Goal: Information Seeking & Learning: Learn about a topic

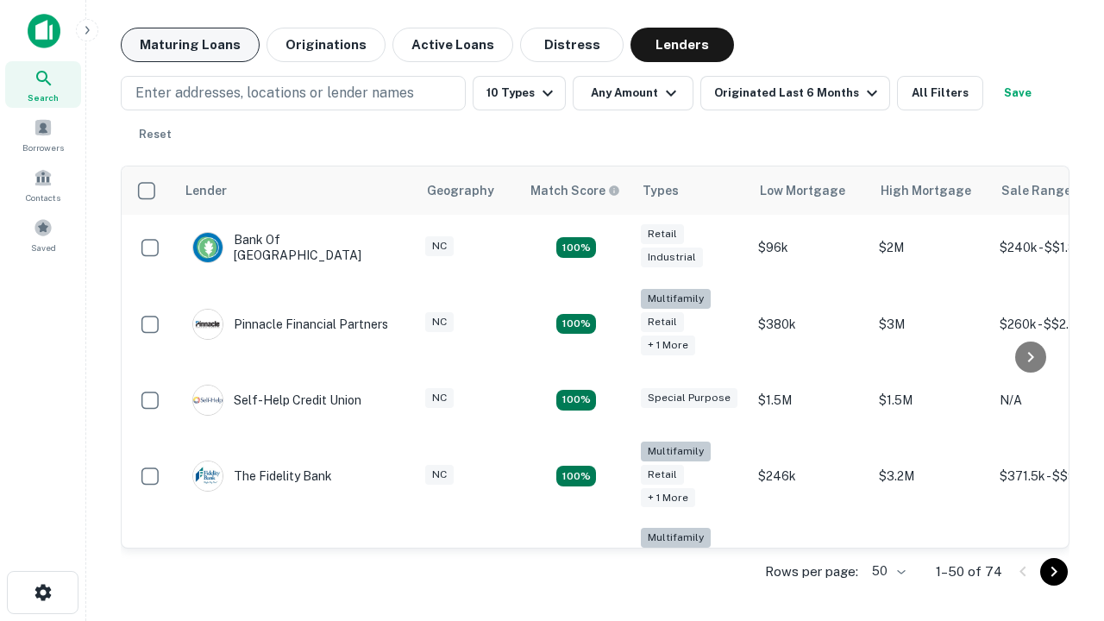
click at [190, 45] on button "Maturing Loans" at bounding box center [190, 45] width 139 height 34
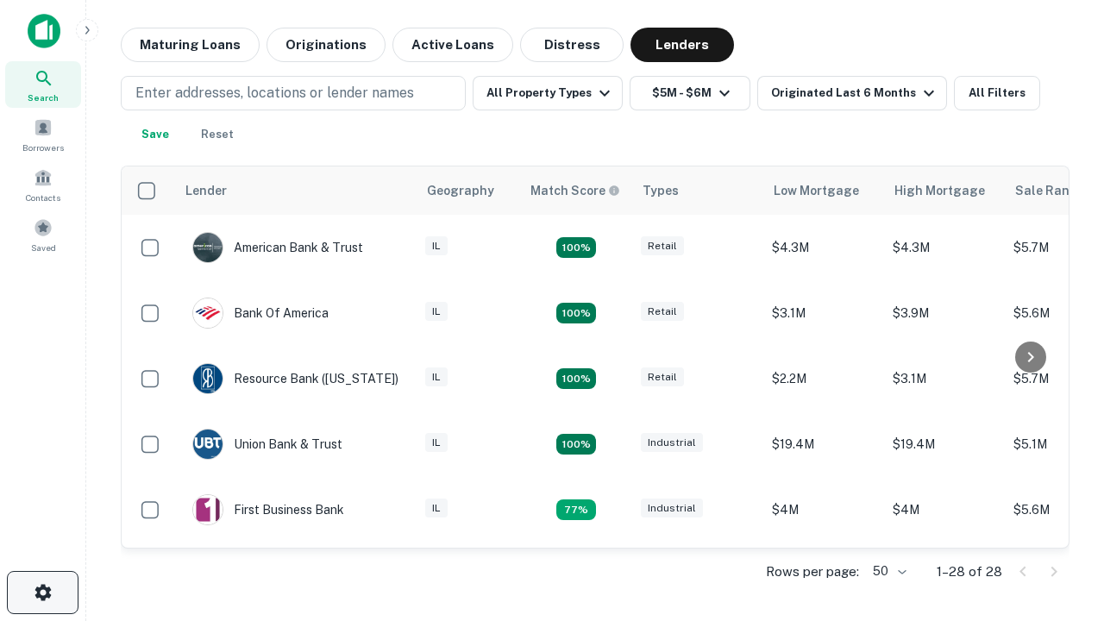
click at [42, 592] on icon "button" at bounding box center [43, 592] width 21 height 21
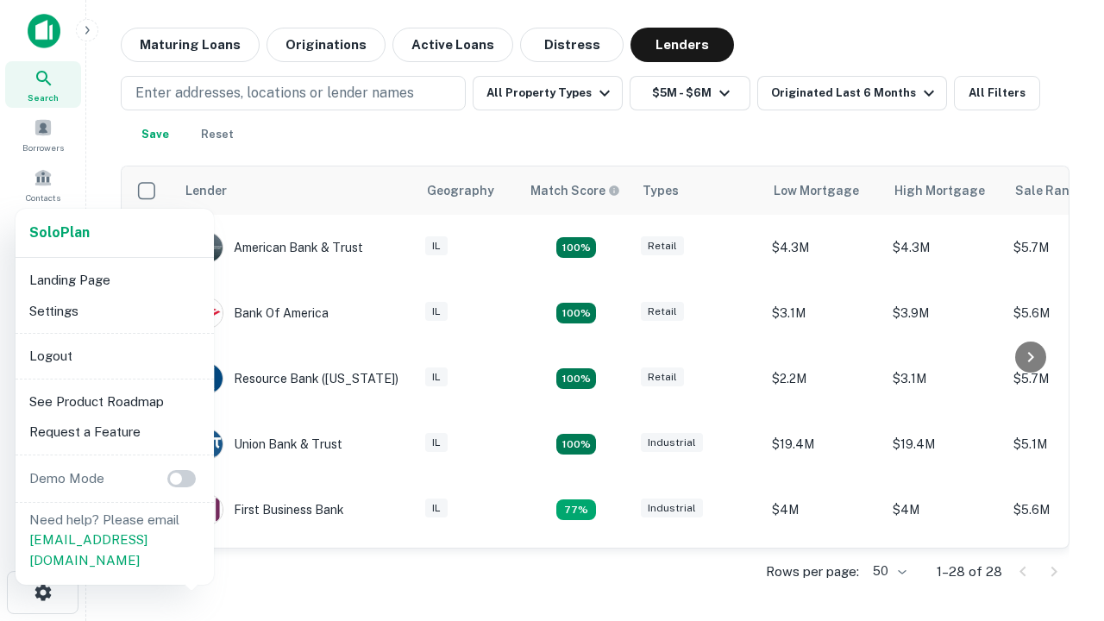
click at [114, 355] on li "Logout" at bounding box center [114, 356] width 185 height 31
